Goal: Transaction & Acquisition: Purchase product/service

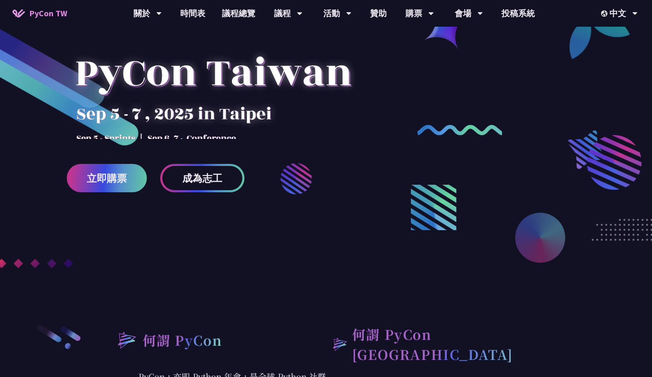
scroll to position [162, 0]
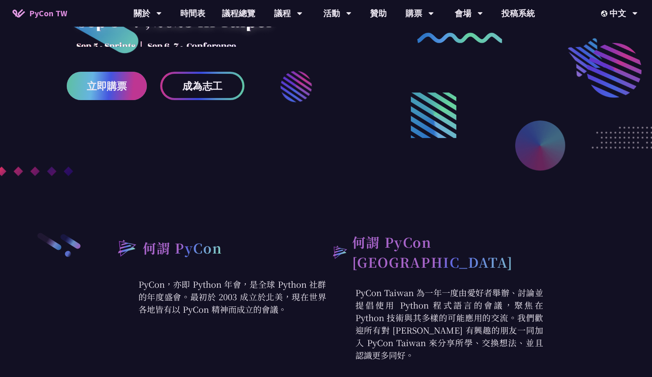
click at [115, 90] on span "立即購票" at bounding box center [107, 86] width 40 height 10
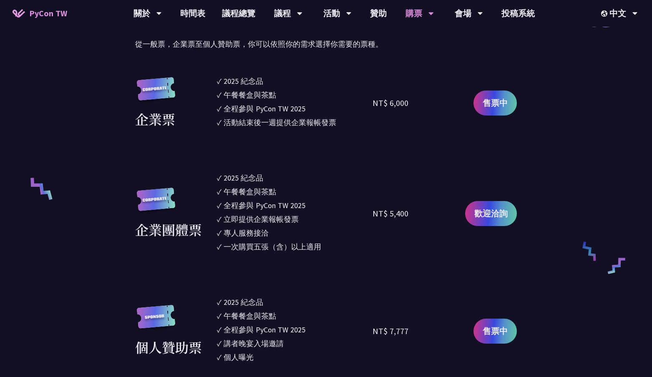
scroll to position [462, 0]
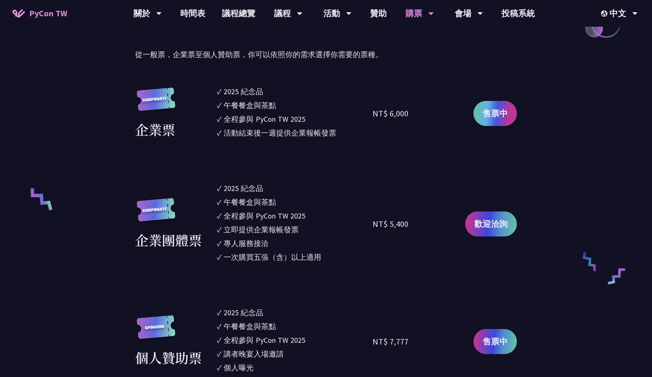
click at [485, 109] on span "售票中" at bounding box center [494, 113] width 25 height 13
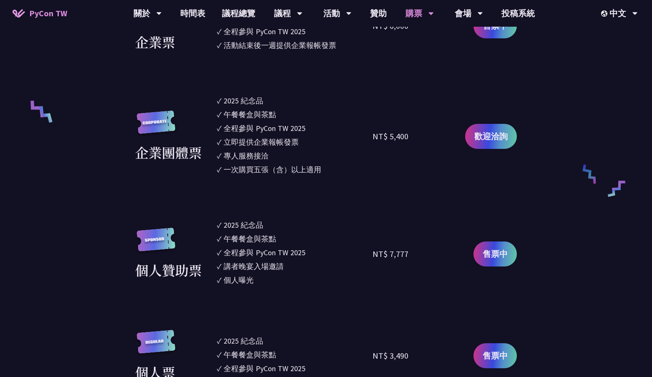
click at [303, 177] on ul "✓ 2025 [PERSON_NAME]✓ 午餐餐盒與茶點 ✓ 全程參與 PyCon TW 2025 ✓ 立即提供企業報帳發票 ✓ 專人服務接洽 ✓ 一次購買…" at bounding box center [295, 136] width 156 height 83
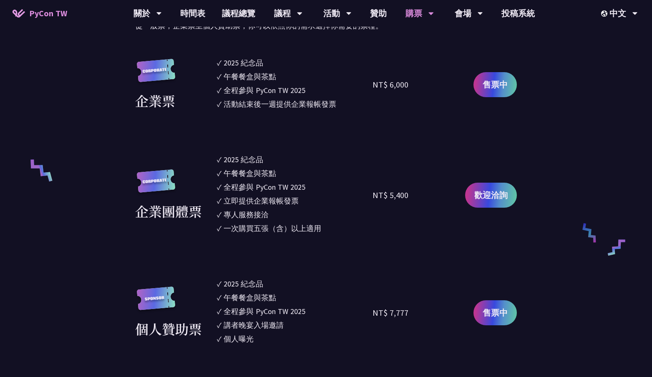
scroll to position [490, 0]
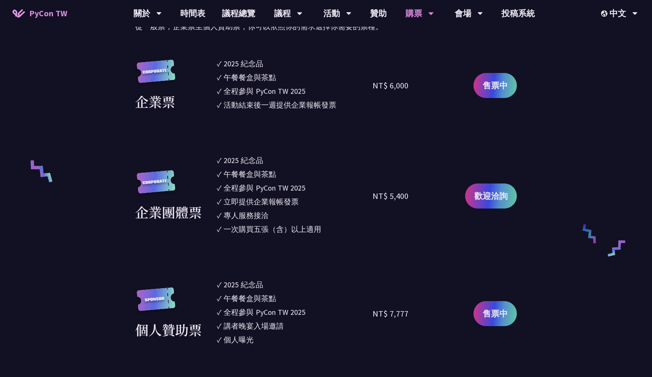
click at [394, 86] on div "NT$ 6,000" at bounding box center [390, 85] width 36 height 13
copy div "NT$ 6,000"
click at [386, 227] on div "NT$ 5,400" at bounding box center [411, 196] width 78 height 83
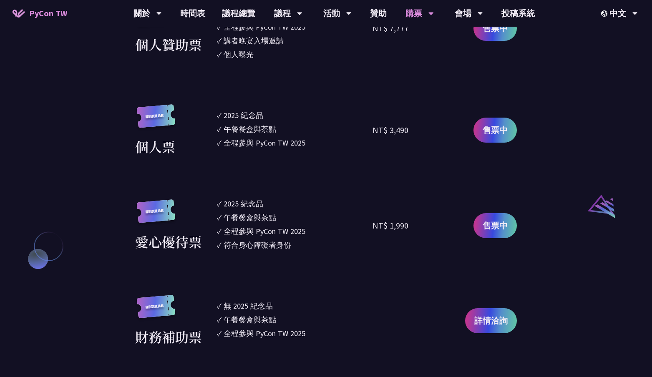
scroll to position [774, 0]
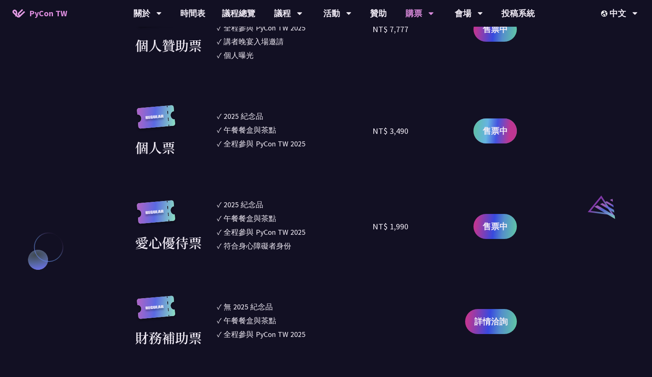
click at [482, 136] on span "售票中" at bounding box center [494, 131] width 25 height 13
